Goal: Information Seeking & Learning: Learn about a topic

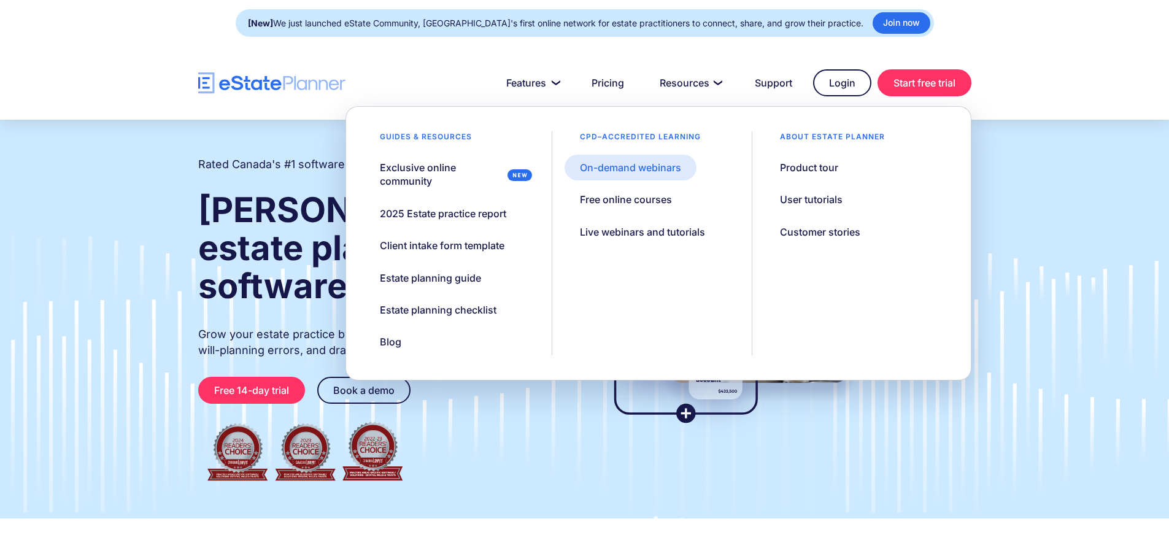
click at [640, 167] on div "On-demand webinars" at bounding box center [630, 167] width 101 height 13
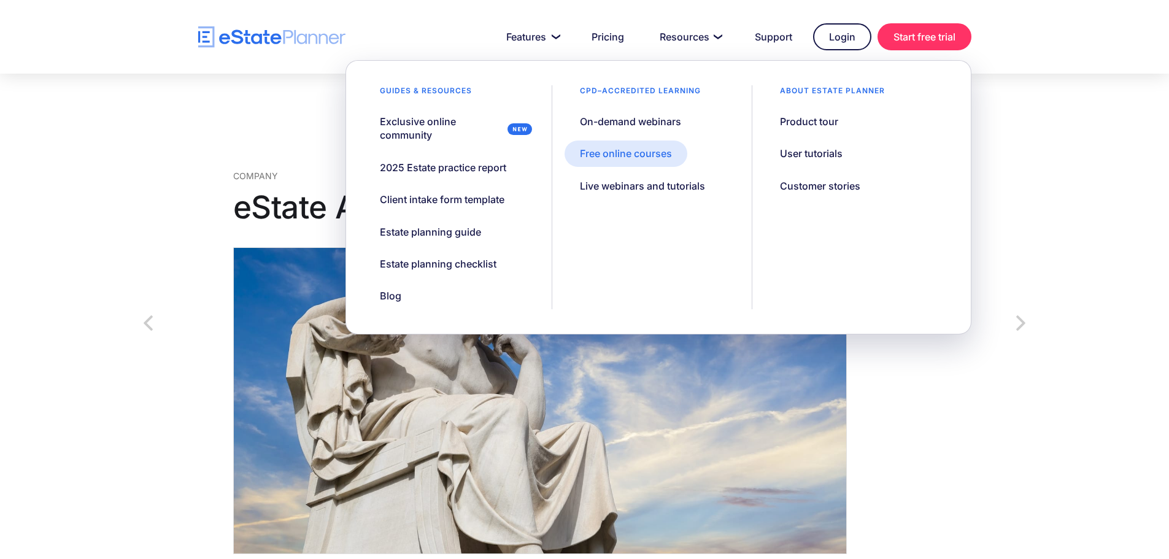
click at [651, 154] on div "Free online courses" at bounding box center [626, 153] width 92 height 13
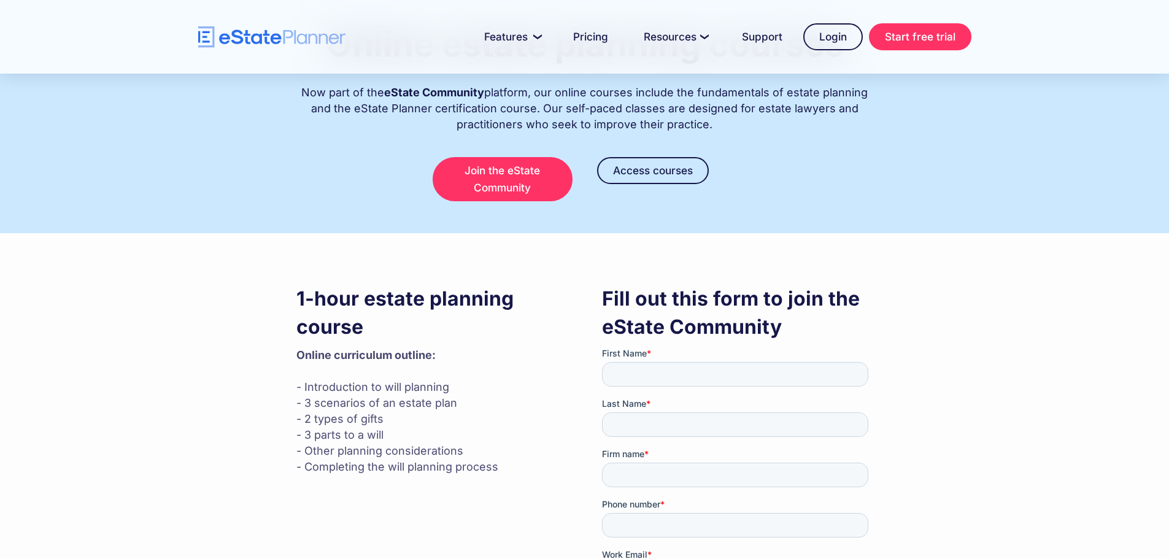
scroll to position [123, 0]
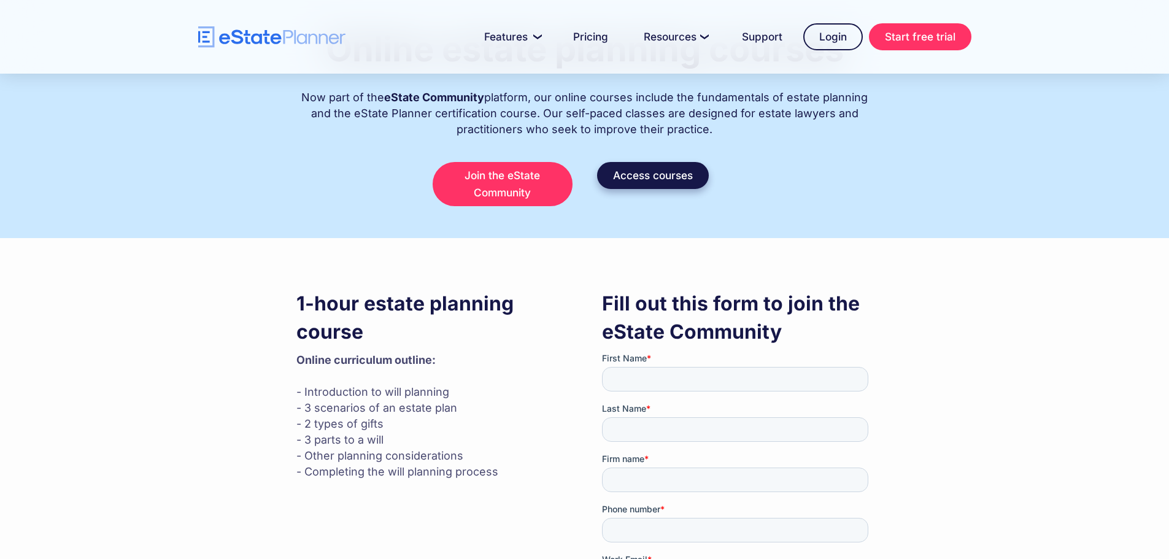
click at [664, 169] on link "Access courses" at bounding box center [653, 175] width 112 height 27
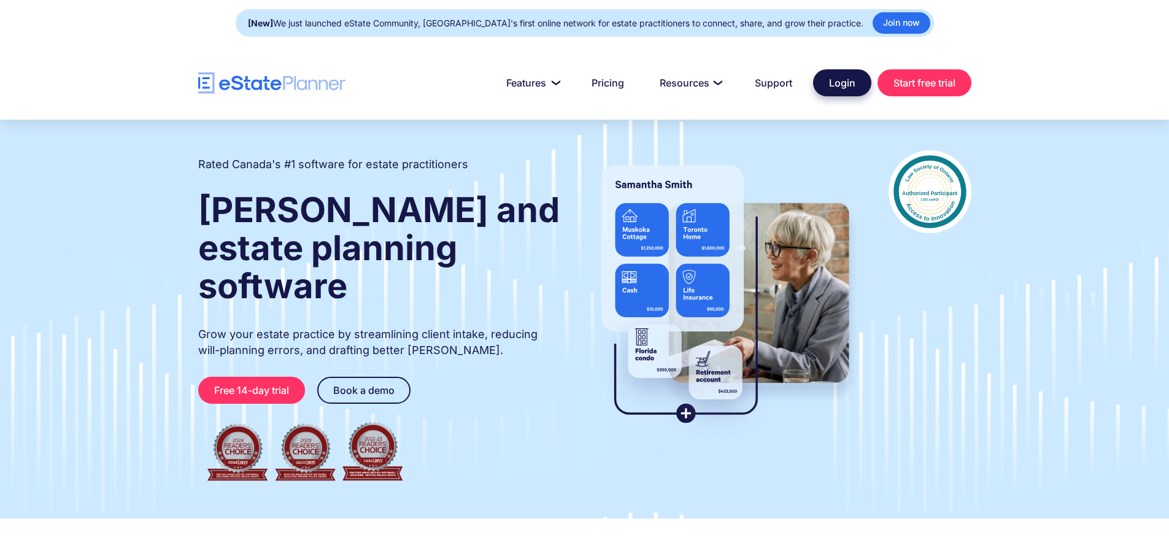
click at [827, 87] on link "Login" at bounding box center [842, 82] width 58 height 27
